Goal: Task Accomplishment & Management: Manage account settings

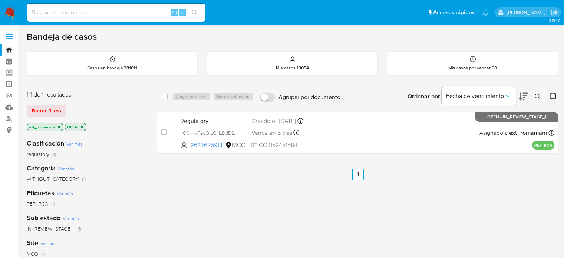
click at [315, 181] on div "select-all-cases-checkbox Asignarme a mí Borrar selección Agrupar por documento…" at bounding box center [357, 253] width 401 height 336
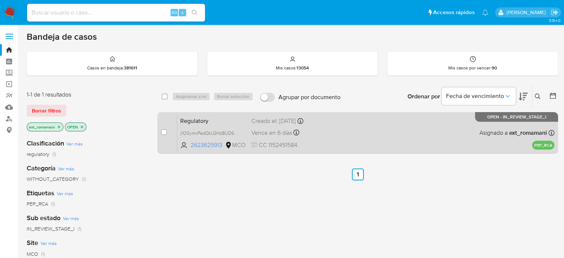
click at [403, 139] on div "Regulatory j1O0ymxPedQtLQHz8UD6mDWj 2623625913 MCO Creado el: 14/08/2025 Creado…" at bounding box center [365, 132] width 377 height 37
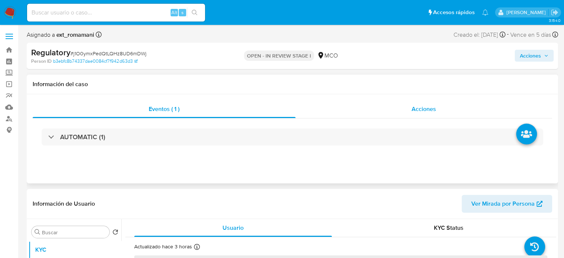
click at [413, 103] on div "Acciones" at bounding box center [424, 109] width 257 height 18
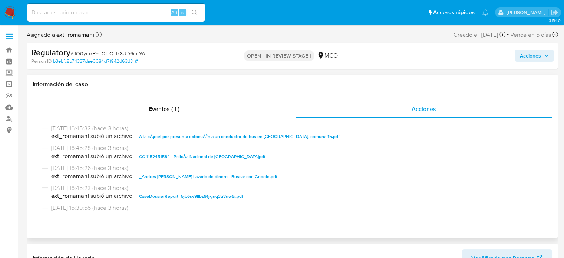
select select "10"
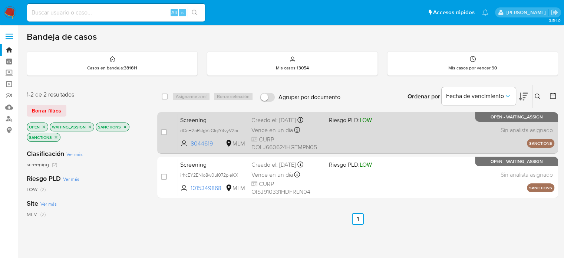
click at [369, 140] on div "Screening dCcH2oPsIgVzGfqlY4vyV2oi 8044619 MLM Riesgo PLD: LOW Creado el: 14/08…" at bounding box center [365, 132] width 377 height 37
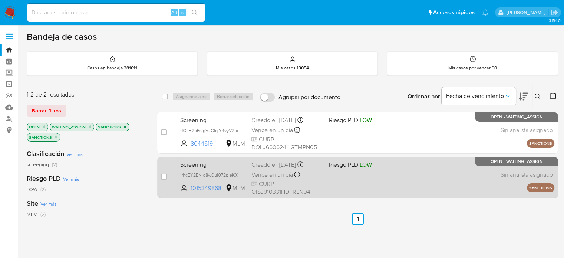
click at [359, 170] on div "Screening irhcEY2ENIo8w0ul072pleKX 1015349868 MLM Riesgo PLD: LOW Creado el: 14…" at bounding box center [365, 176] width 377 height 37
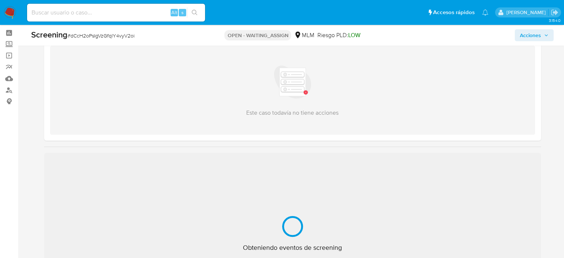
scroll to position [148, 0]
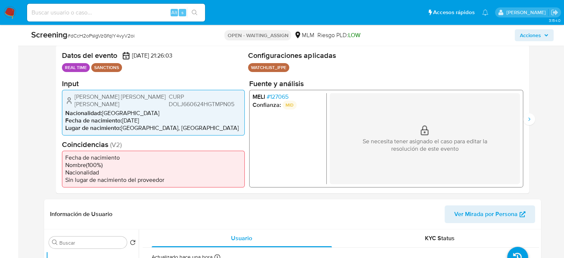
select select "10"
